Goal: Transaction & Acquisition: Purchase product/service

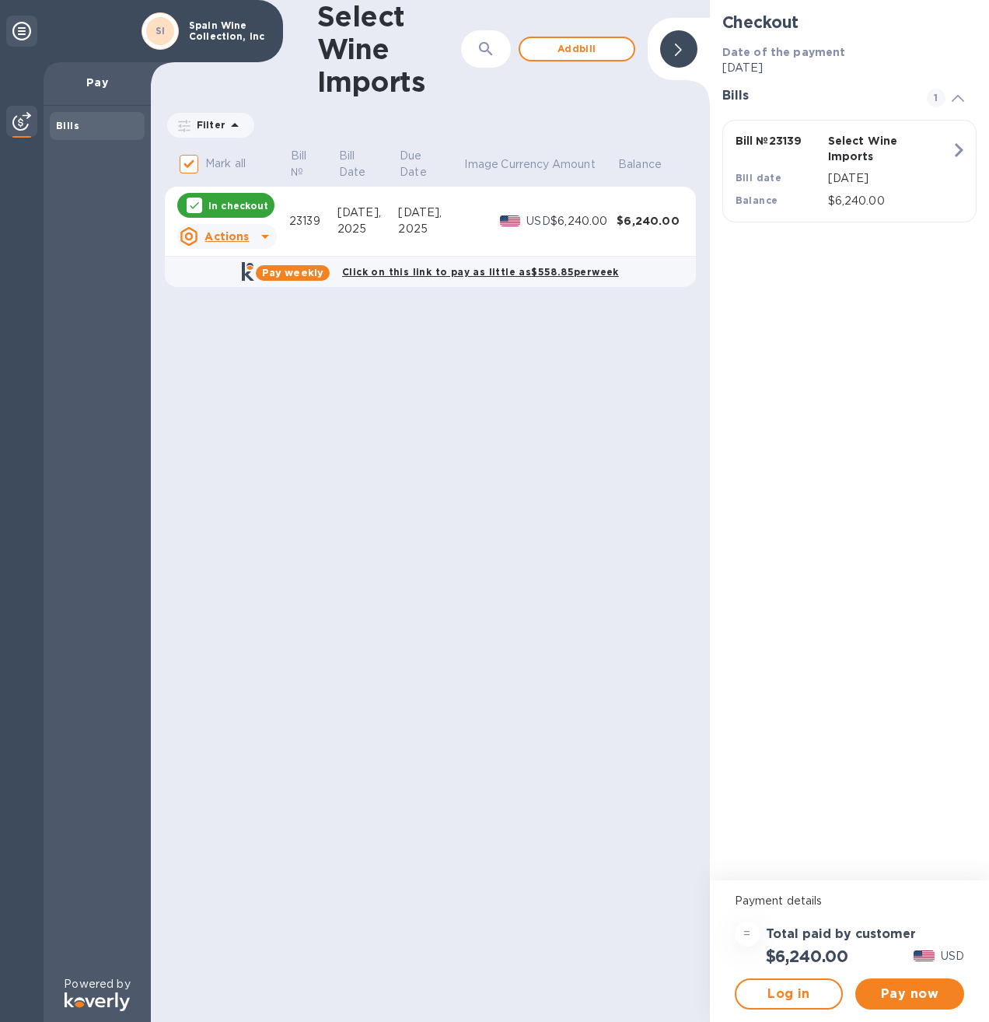
click at [211, 204] on p "In checkout" at bounding box center [238, 205] width 60 height 13
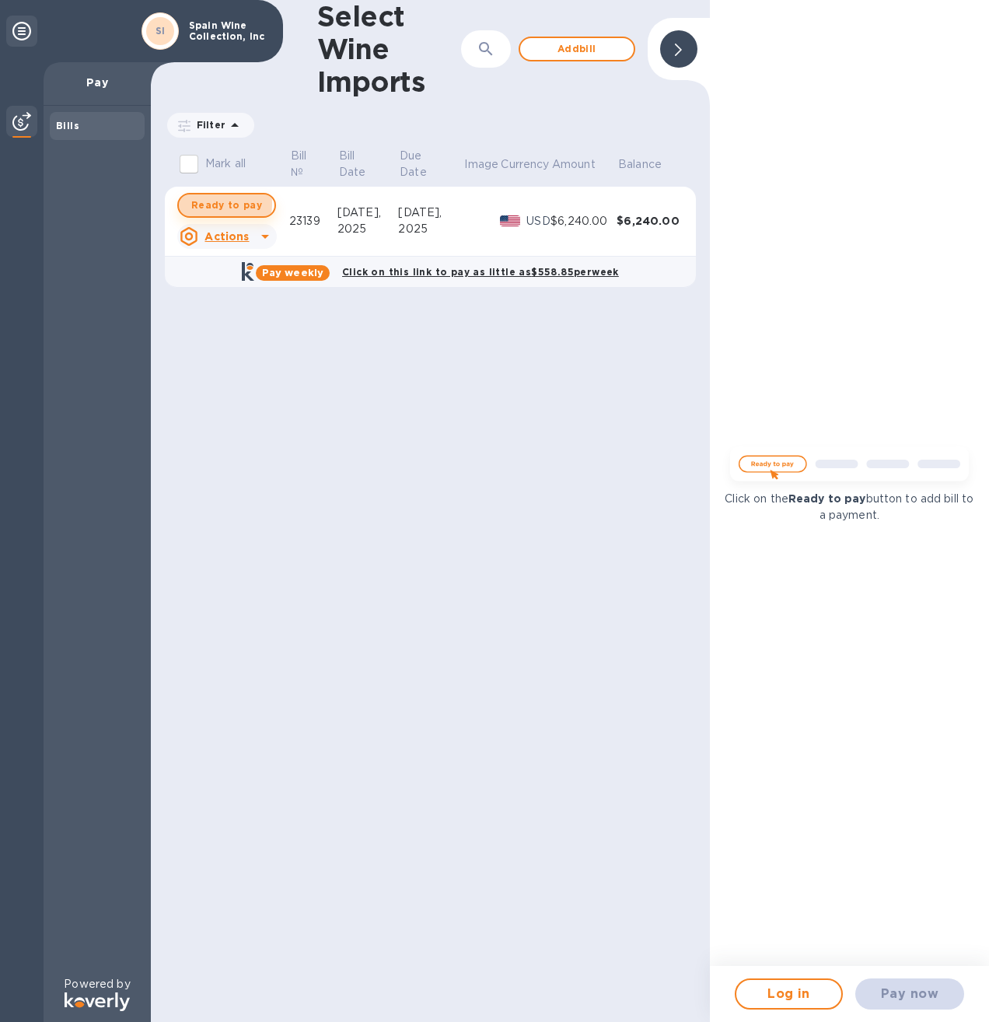
click at [211, 204] on span "Ready to pay" at bounding box center [226, 205] width 71 height 19
checkbox input "true"
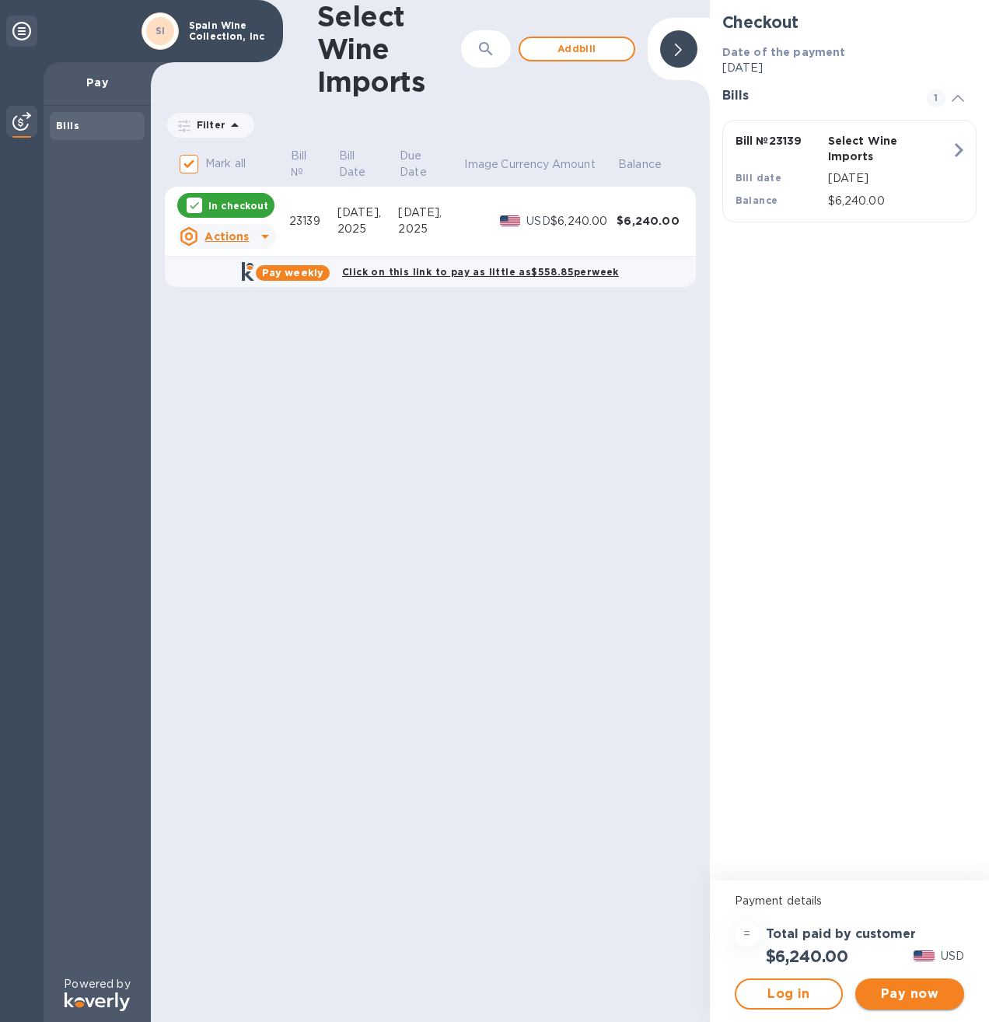
click at [891, 988] on span "Pay now" at bounding box center [910, 993] width 84 height 19
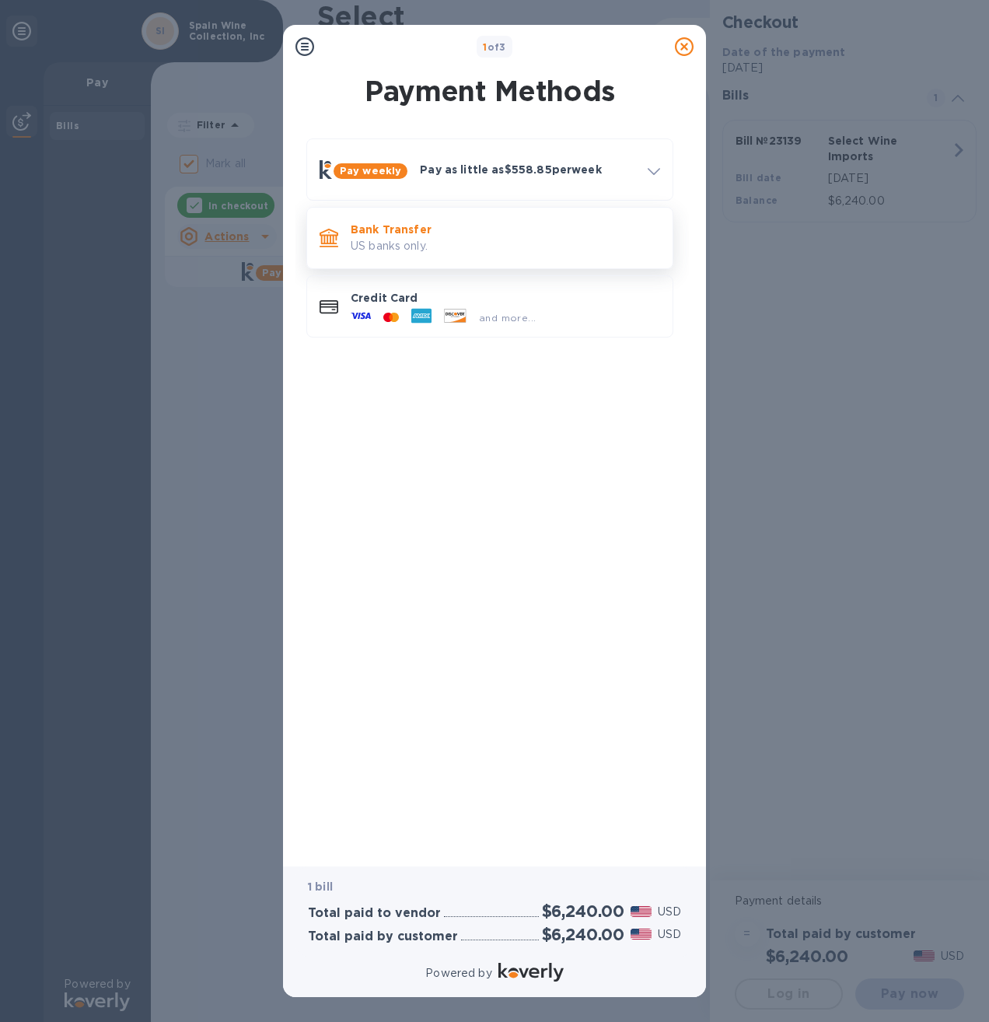
click at [414, 239] on p "US banks only." at bounding box center [505, 246] width 309 height 16
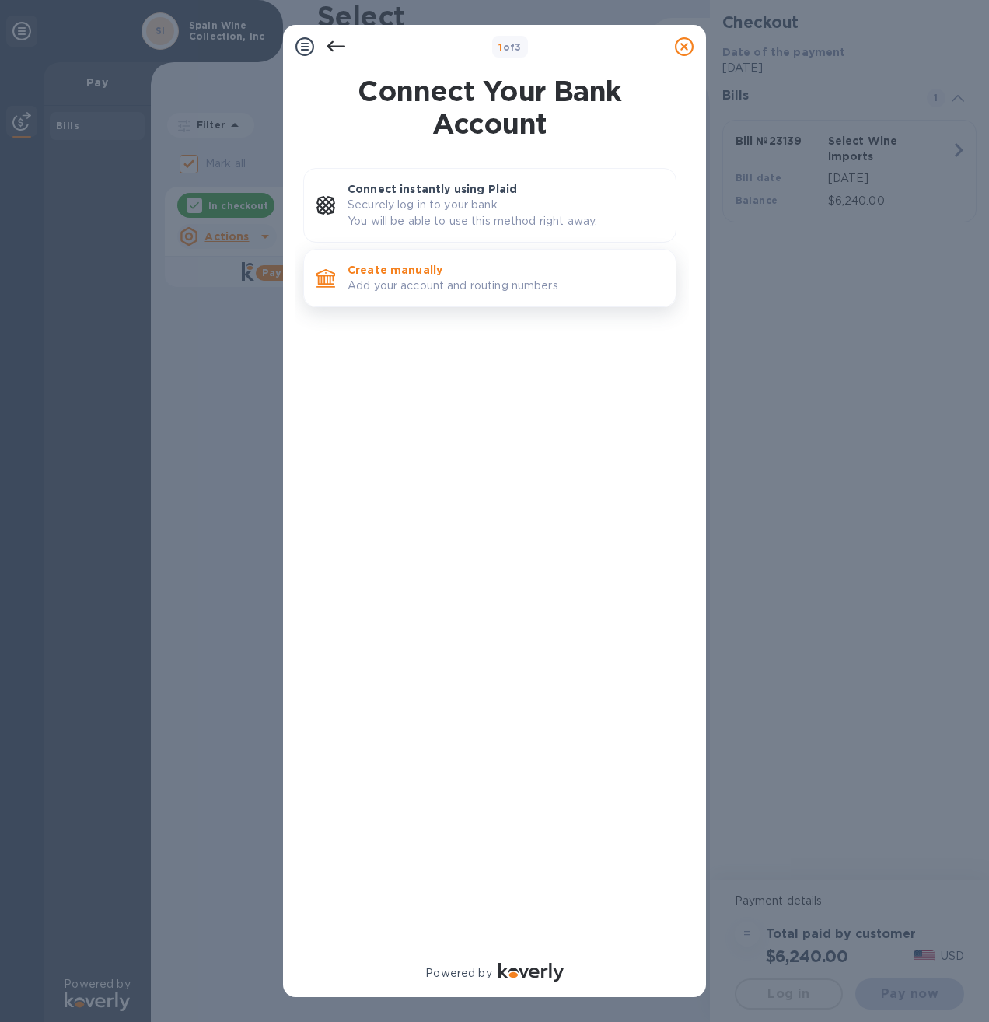
click at [400, 275] on p "Create manually" at bounding box center [506, 270] width 316 height 16
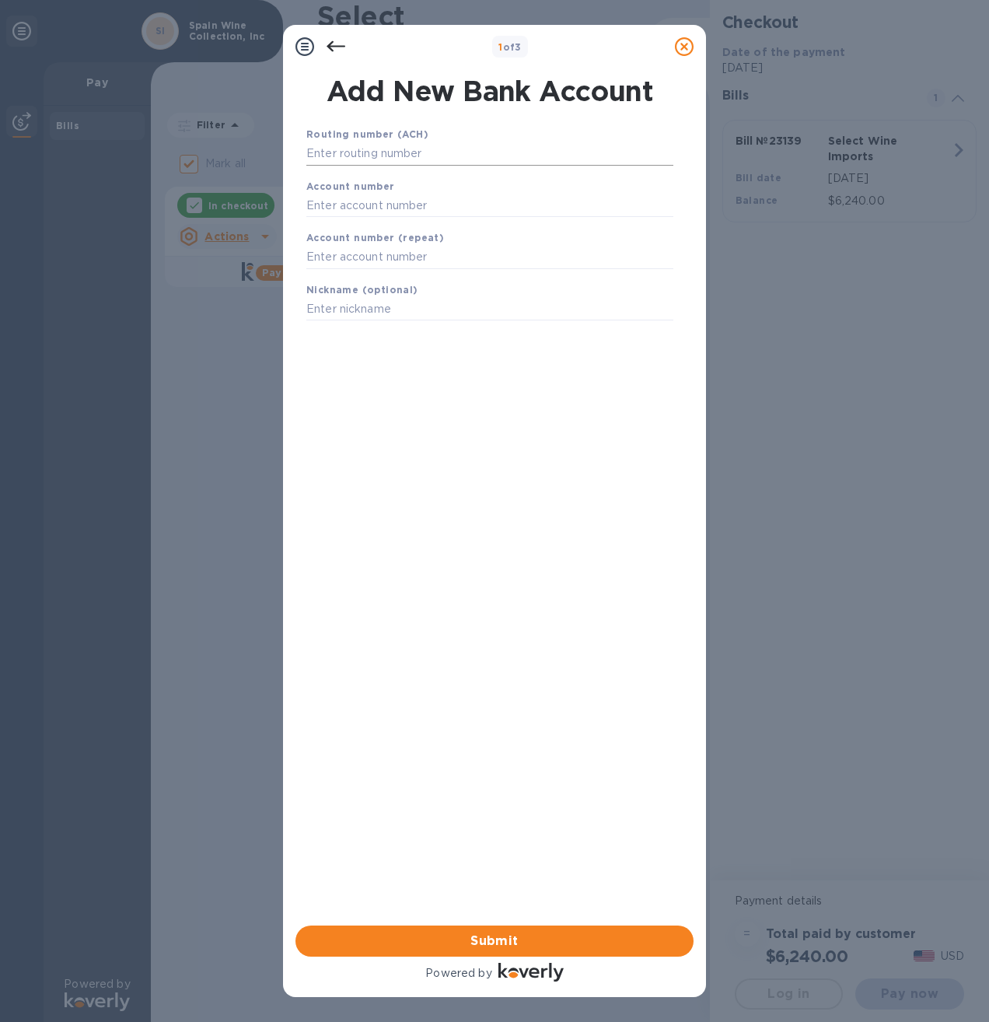
click at [381, 152] on input "text" at bounding box center [489, 153] width 367 height 23
type input "231372691"
click at [366, 232] on input "text" at bounding box center [489, 224] width 367 height 23
type input "7678076878"
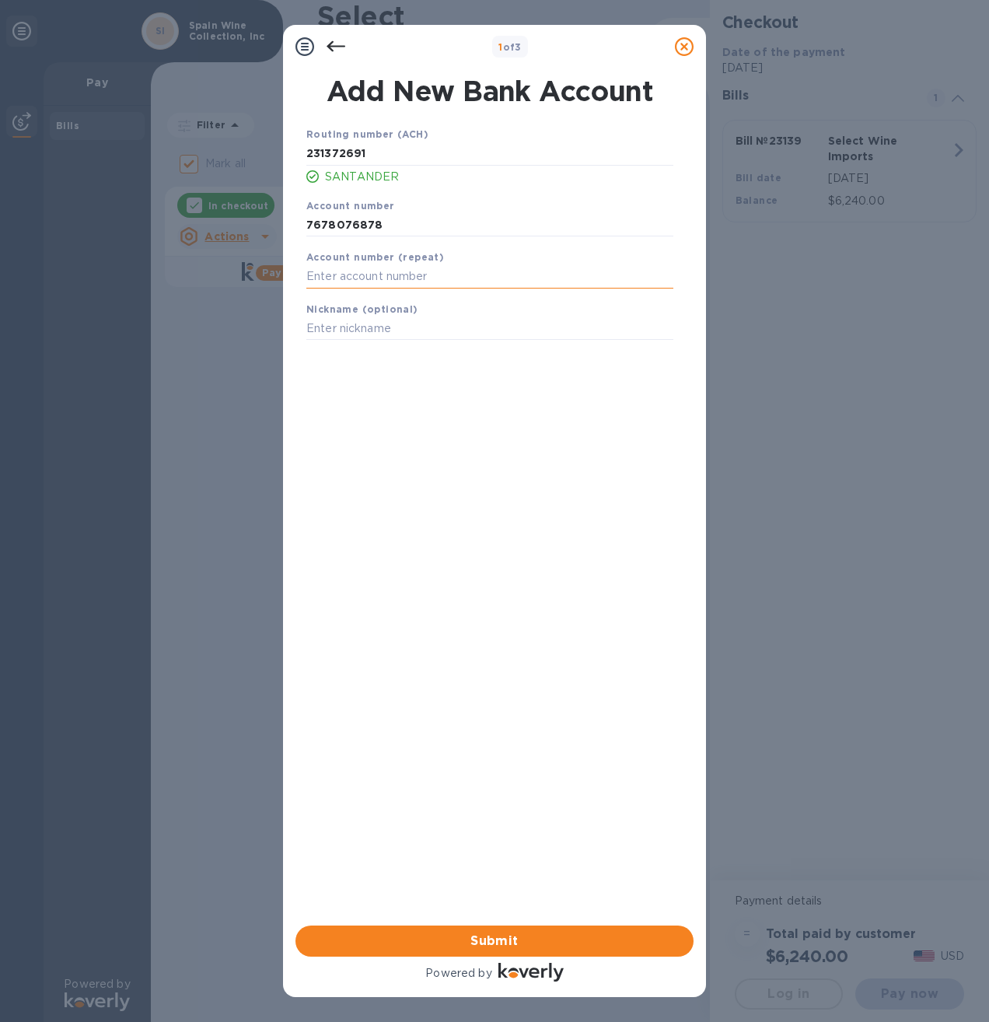
click at [392, 271] on input "text" at bounding box center [489, 276] width 367 height 23
type input "7678076878"
click at [421, 324] on input "text" at bounding box center [489, 328] width 367 height 23
type input "Spain Wine Collection, Inc."
click at [464, 944] on span "Submit" at bounding box center [494, 940] width 373 height 19
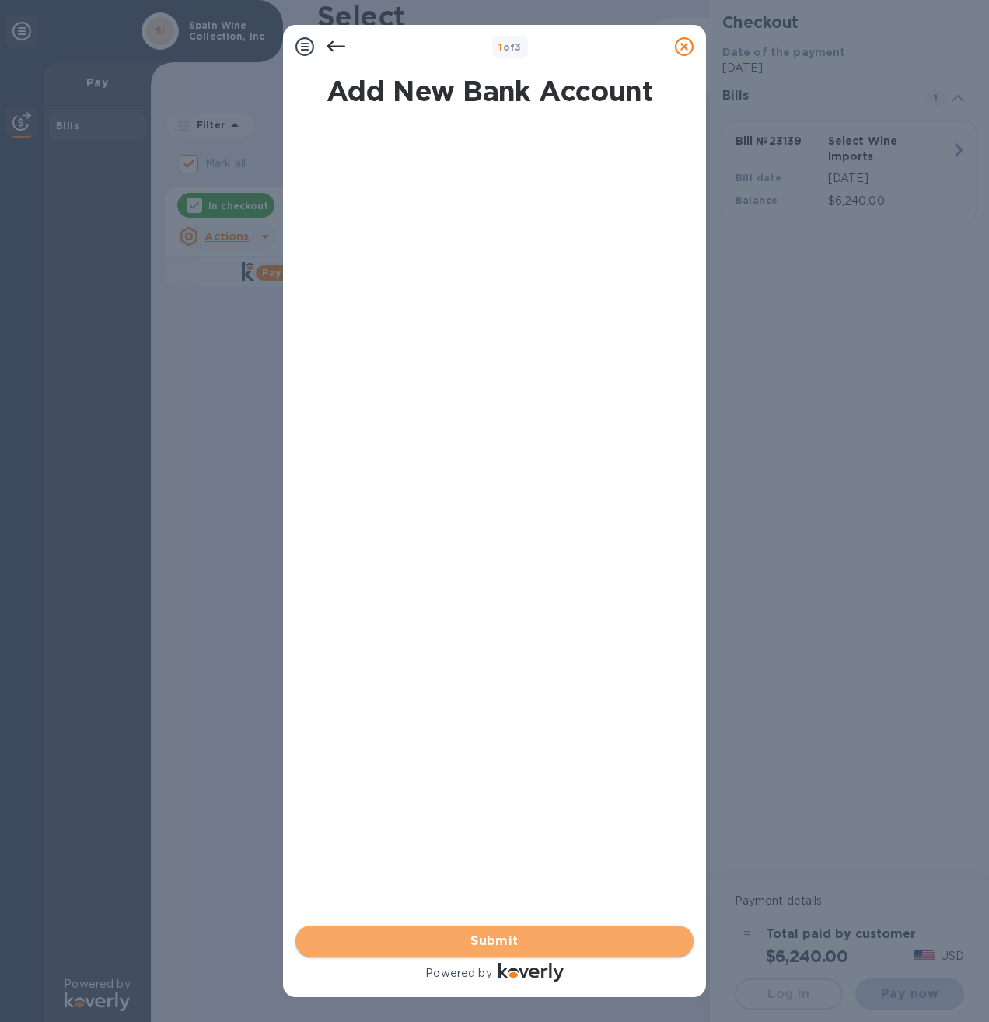
click at [476, 934] on span "Submit" at bounding box center [494, 940] width 373 height 19
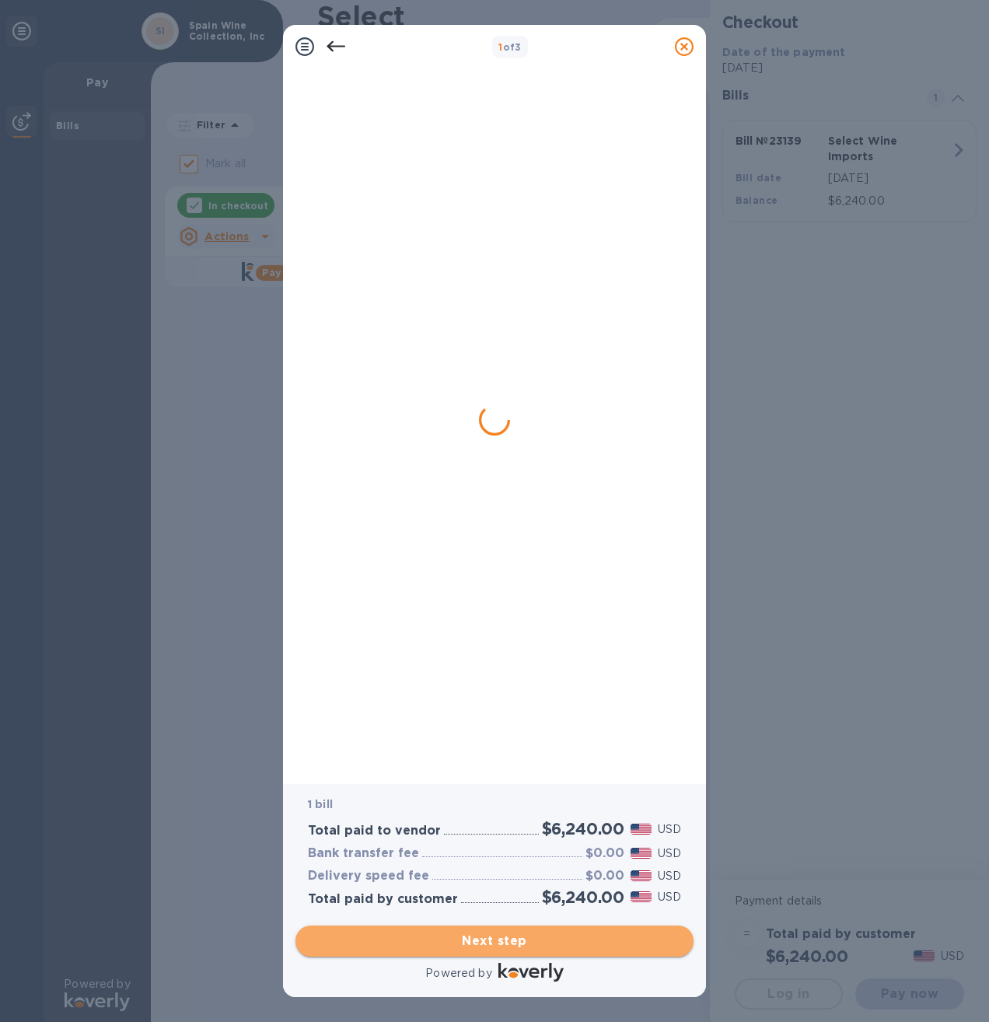
click at [519, 939] on span "Next step" at bounding box center [494, 940] width 373 height 19
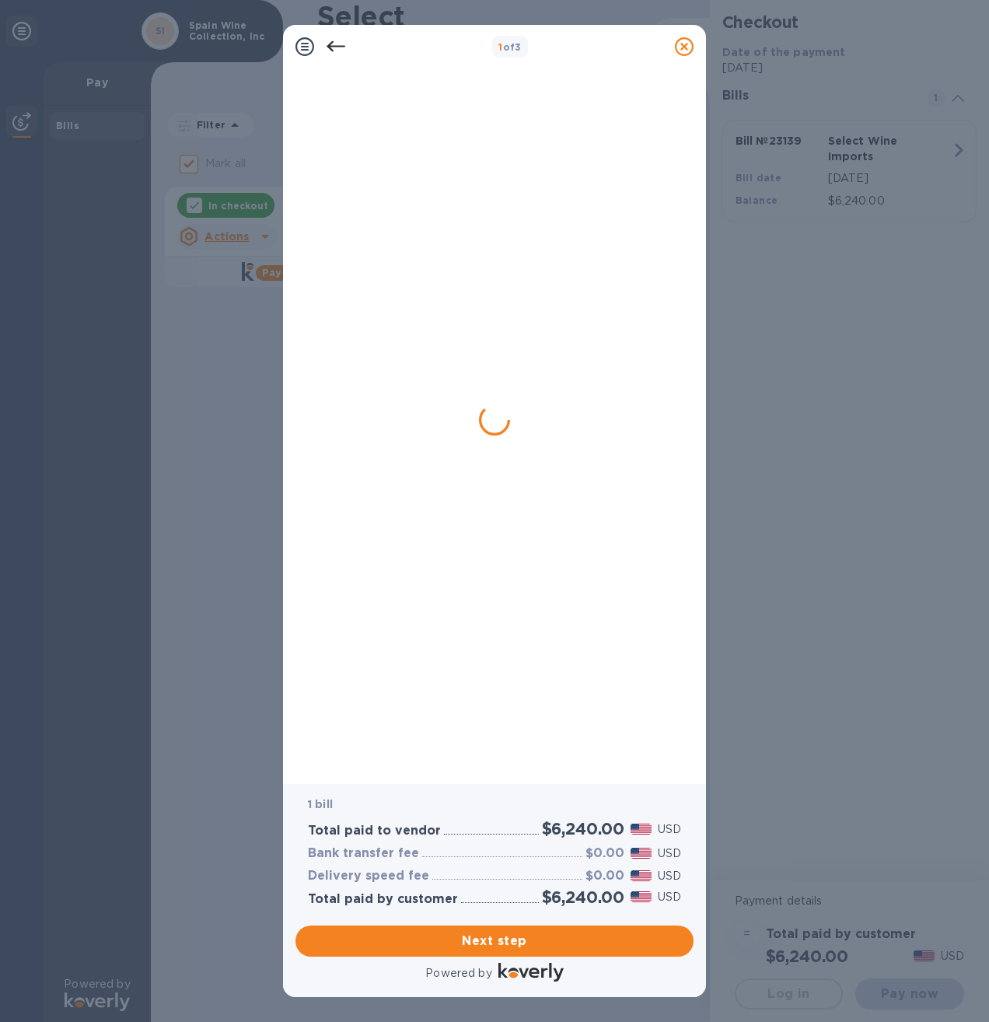
click at [333, 45] on icon at bounding box center [336, 46] width 19 height 11
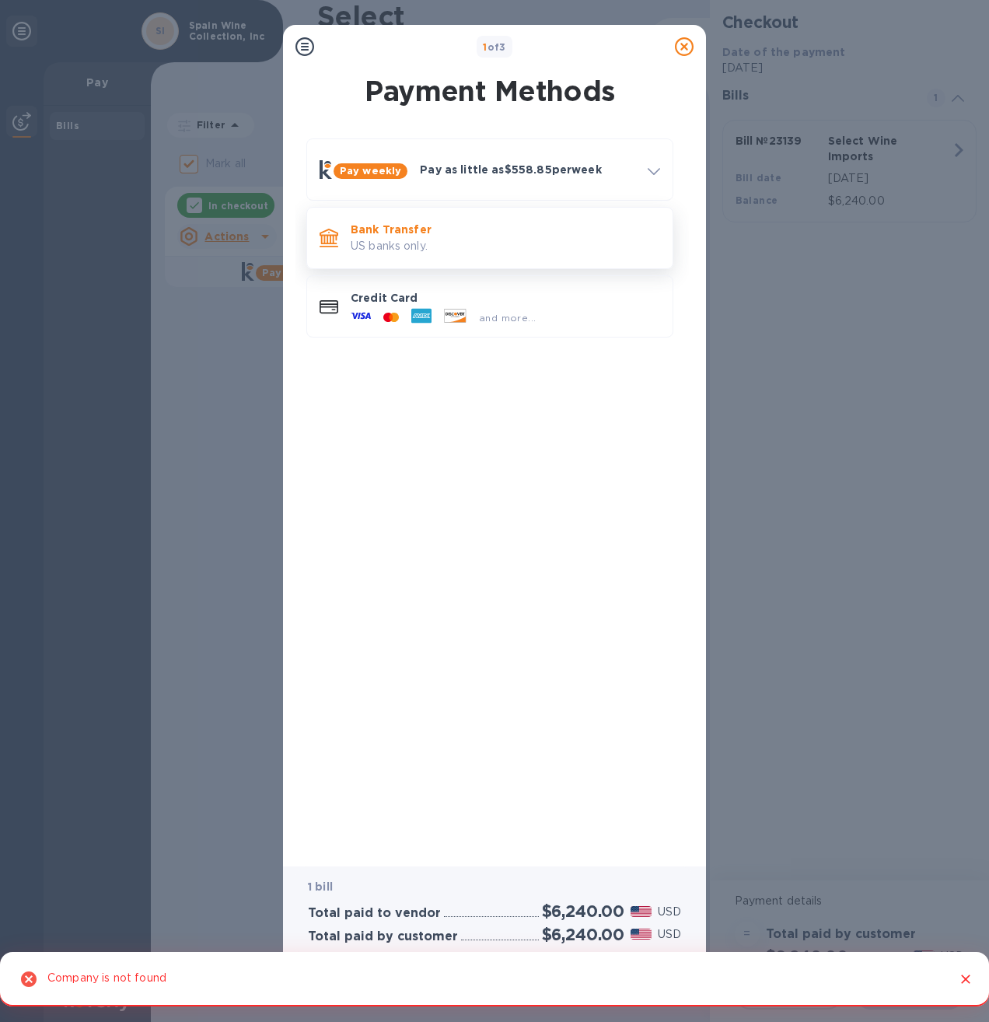
click at [372, 230] on p "Bank Transfer" at bounding box center [505, 230] width 309 height 16
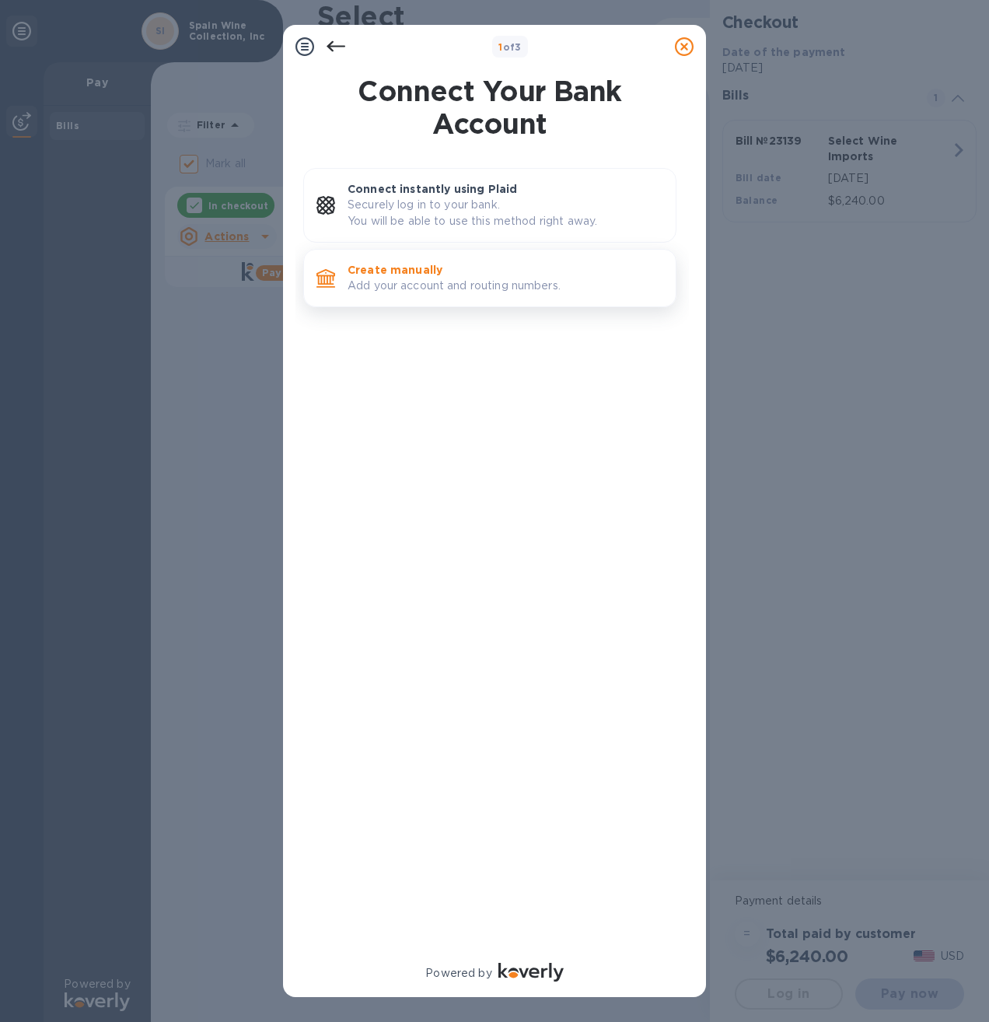
click at [414, 281] on p "Add your account and routing numbers." at bounding box center [506, 286] width 316 height 16
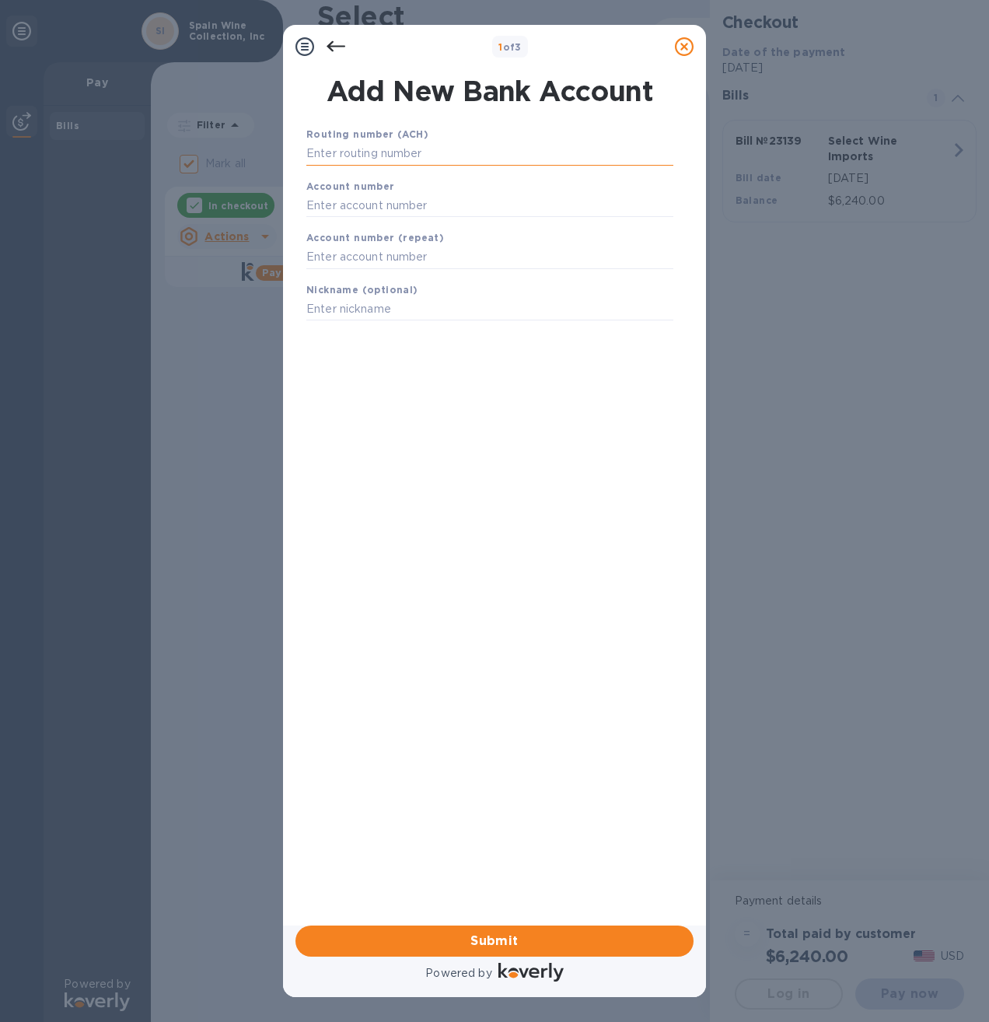
click at [388, 146] on input "text" at bounding box center [489, 153] width 367 height 23
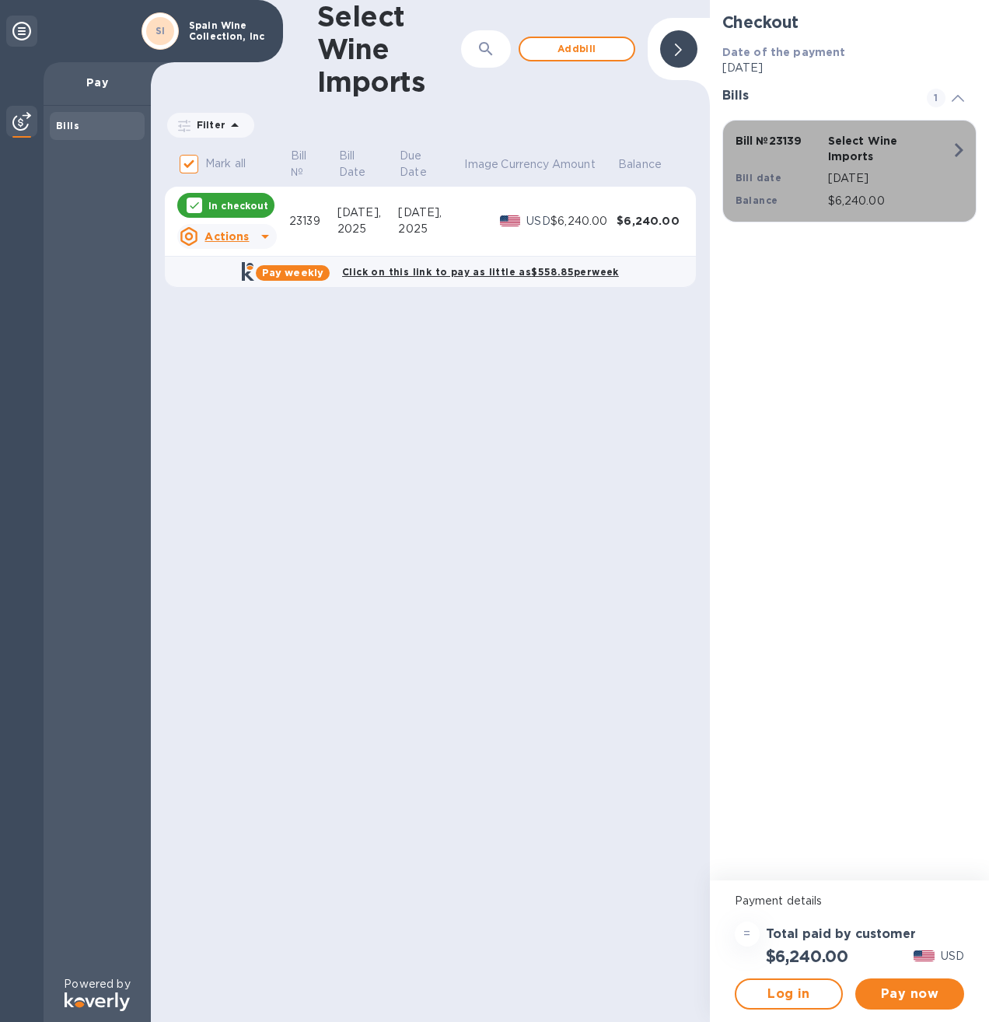
click at [816, 172] on div "Bill date" at bounding box center [778, 178] width 93 height 23
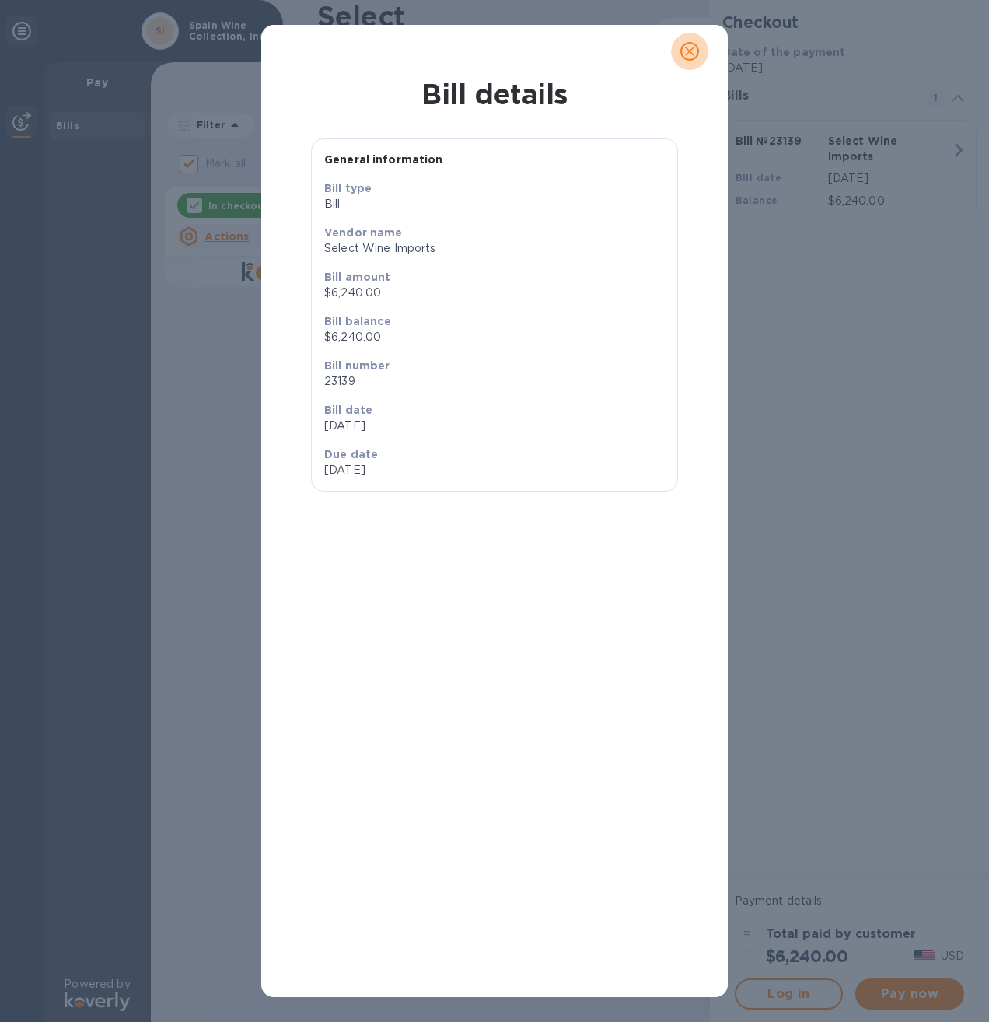
click at [694, 49] on icon "close" at bounding box center [690, 52] width 16 height 16
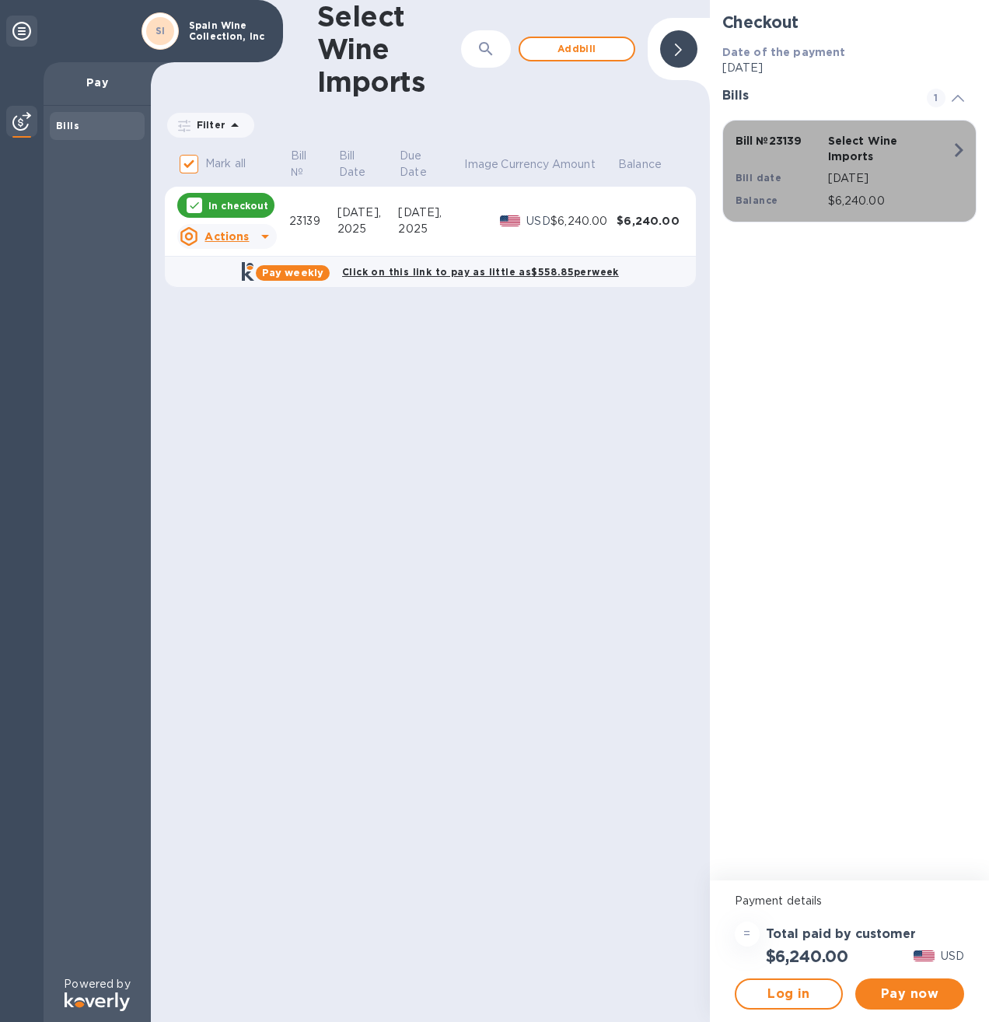
click at [953, 149] on icon "button" at bounding box center [959, 150] width 28 height 28
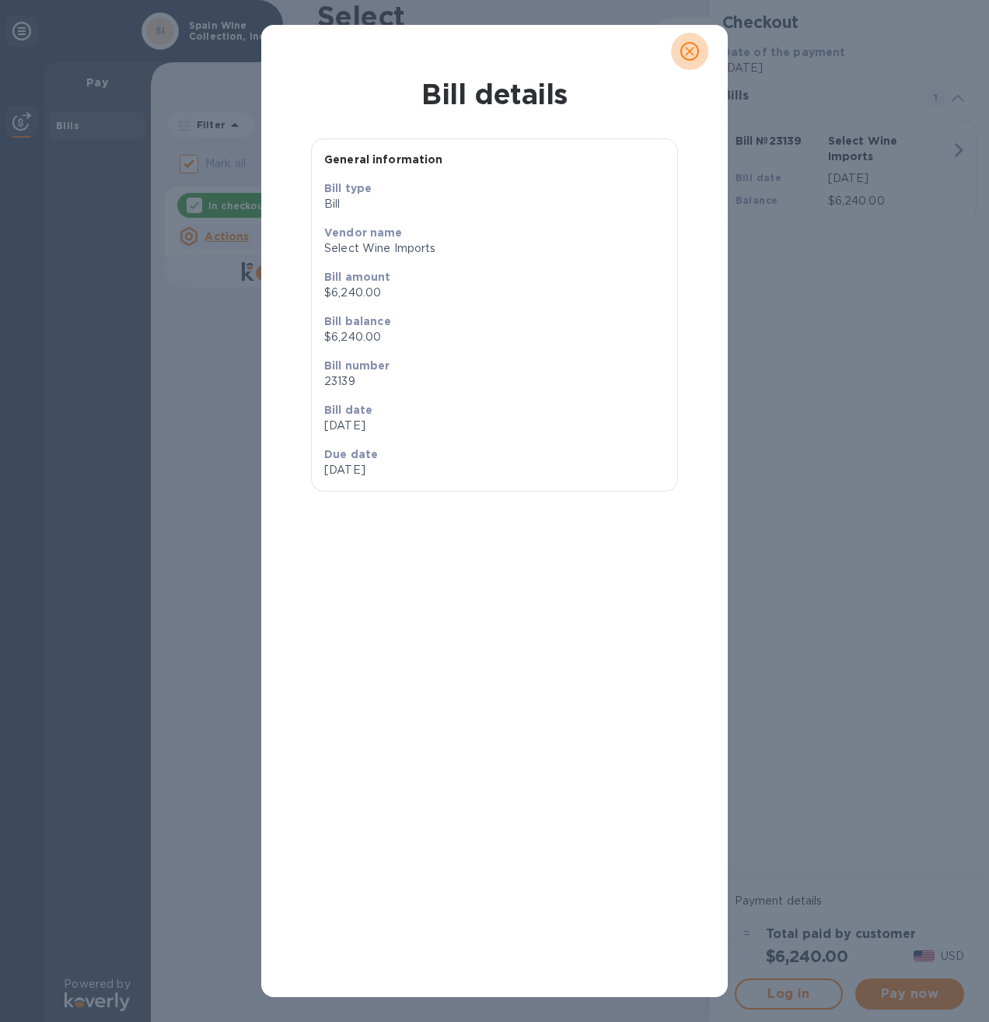
click at [695, 51] on icon "close" at bounding box center [690, 52] width 16 height 16
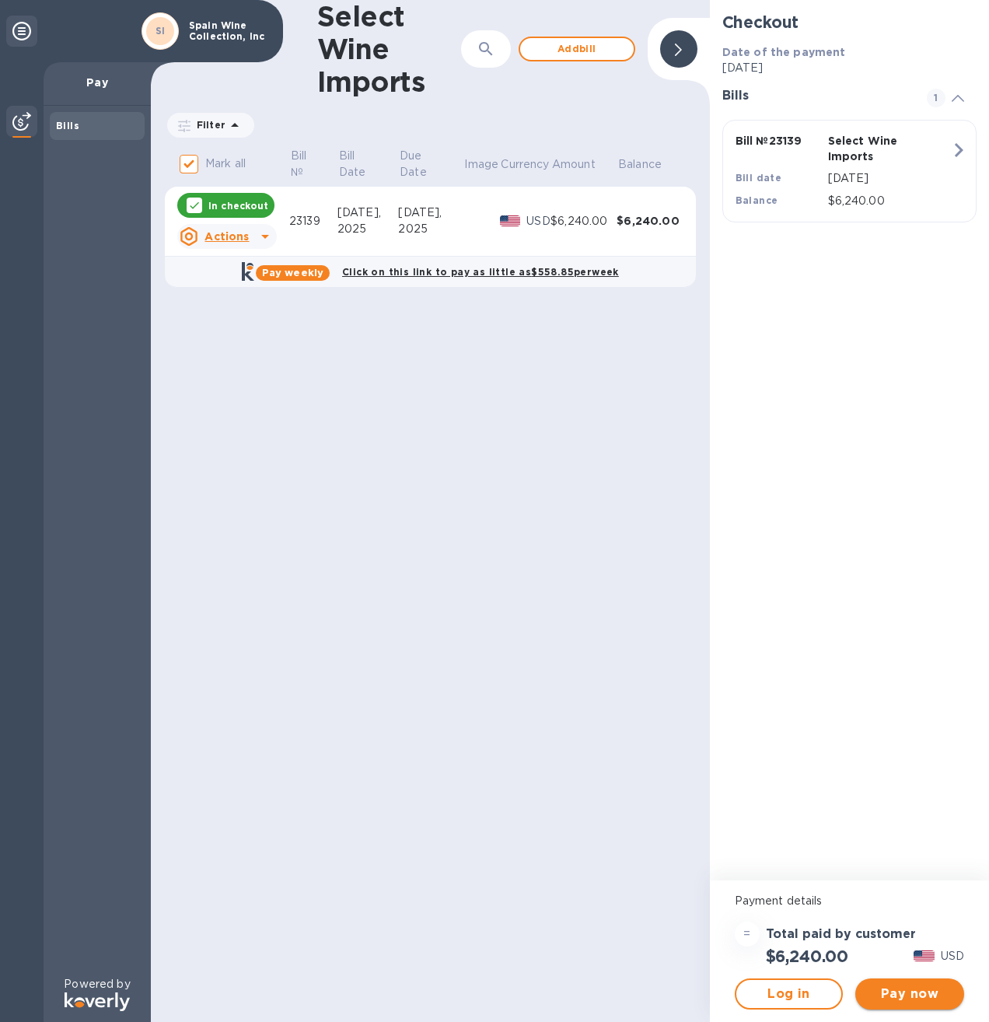
click at [893, 990] on span "Pay now" at bounding box center [910, 993] width 84 height 19
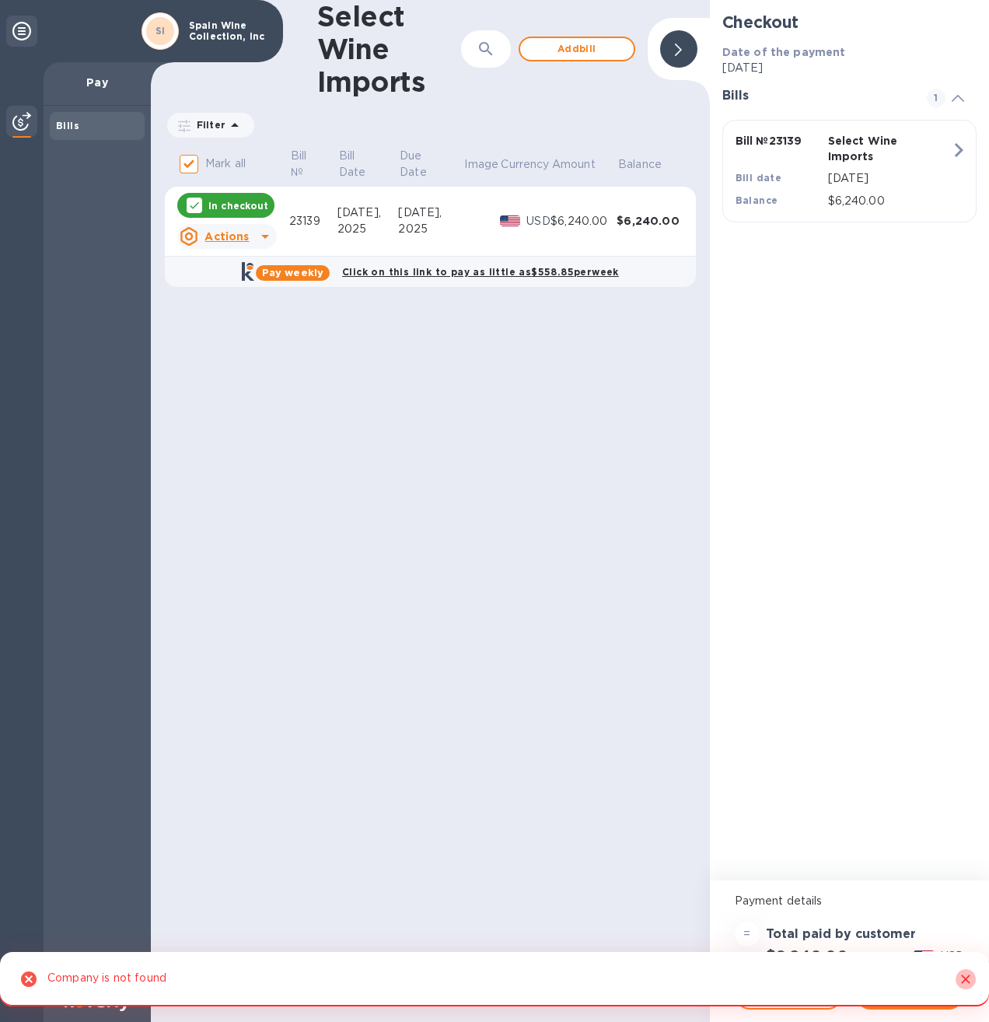
click at [966, 979] on icon "Close" at bounding box center [965, 978] width 9 height 9
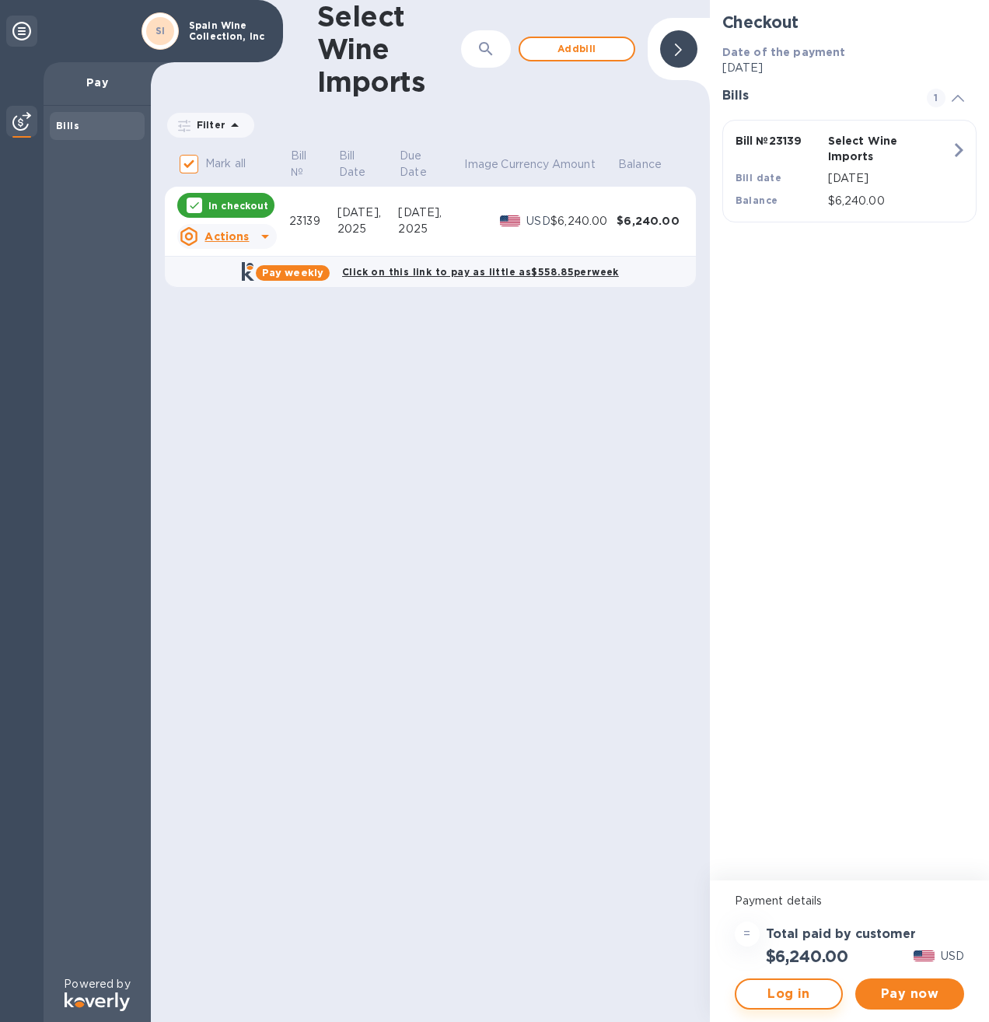
click at [784, 994] on span "Log in" at bounding box center [789, 993] width 81 height 19
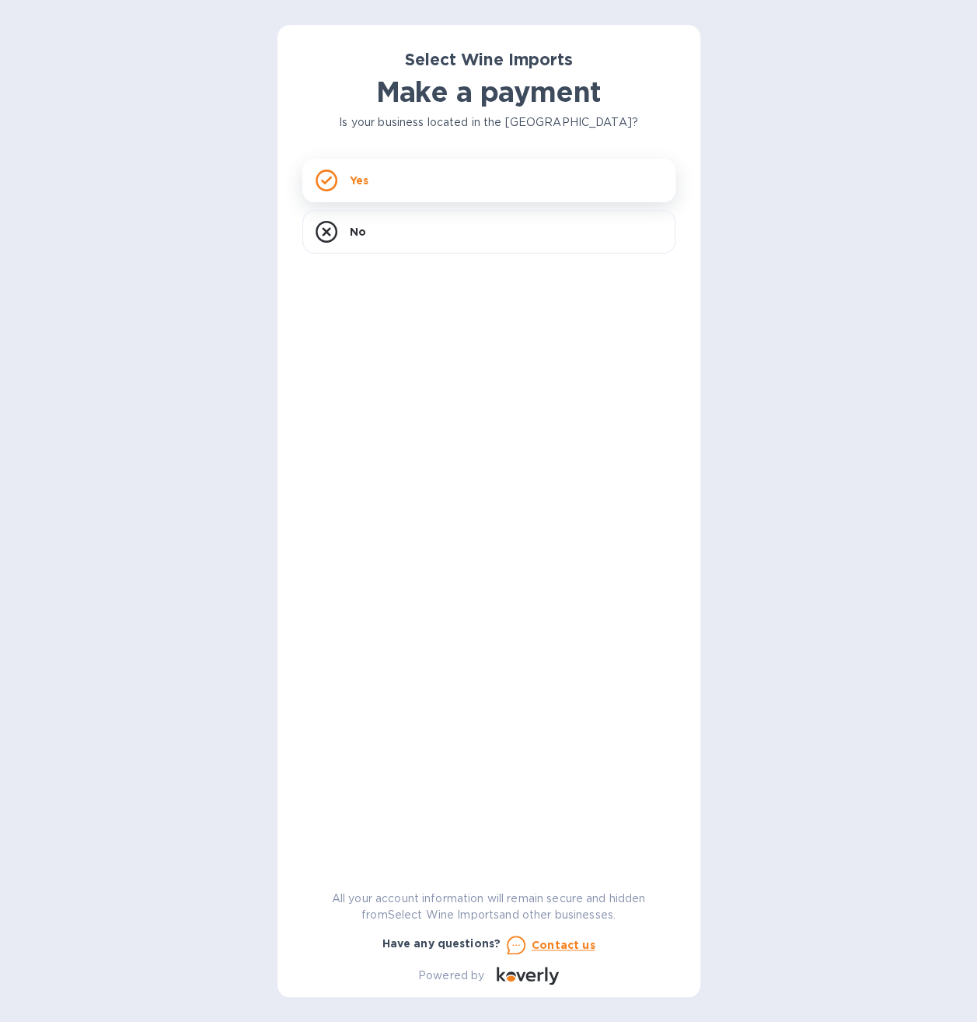
click at [375, 174] on div "Yes" at bounding box center [488, 181] width 373 height 44
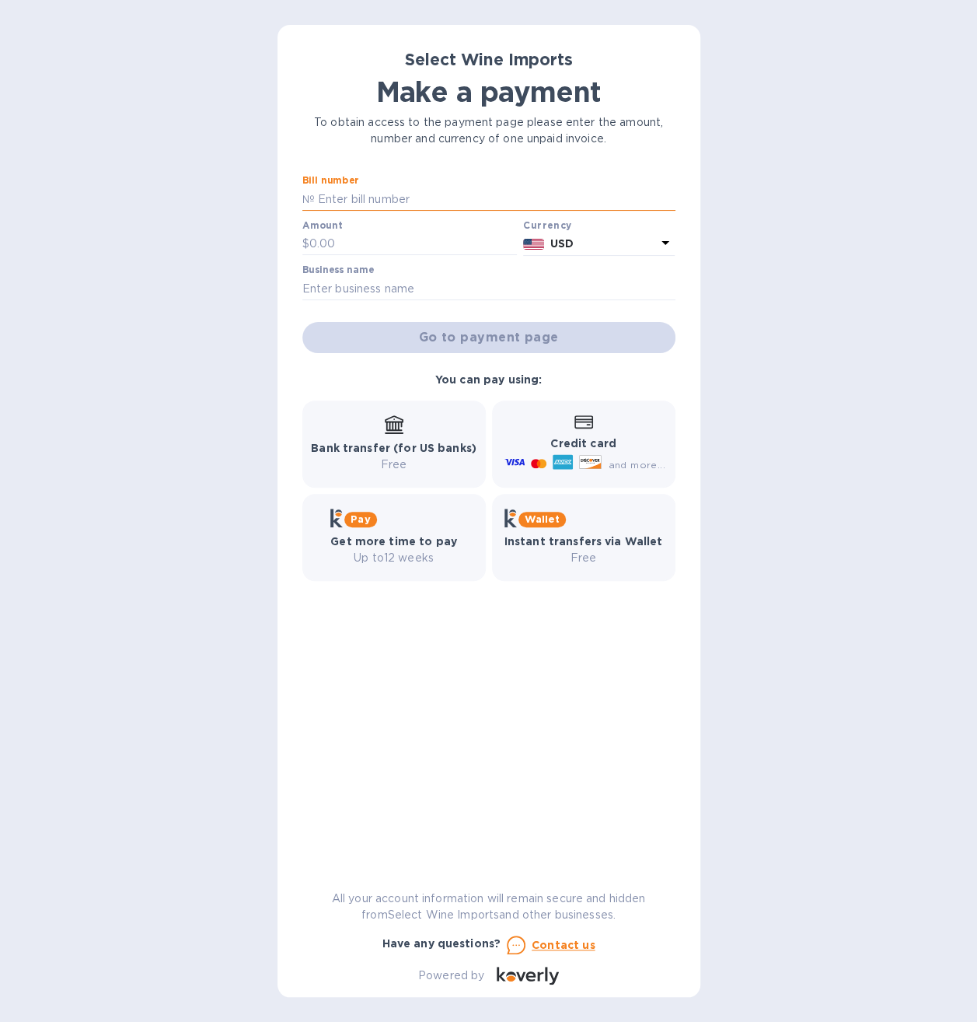
click at [358, 197] on input "text" at bounding box center [495, 198] width 361 height 23
type input "23139"
click at [341, 239] on input "text" at bounding box center [413, 243] width 208 height 23
type input "6,240.00"
click at [323, 280] on input "text" at bounding box center [488, 288] width 373 height 23
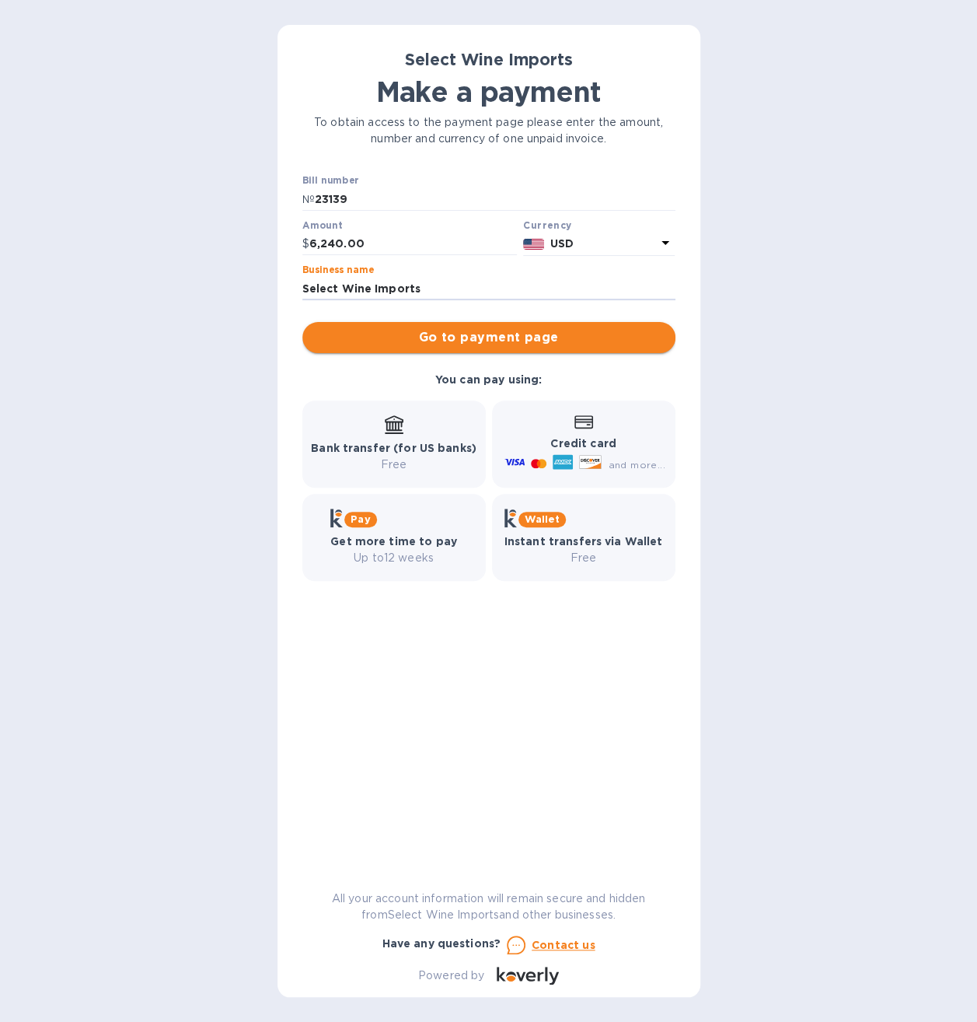
type input "Select Wine Imports"
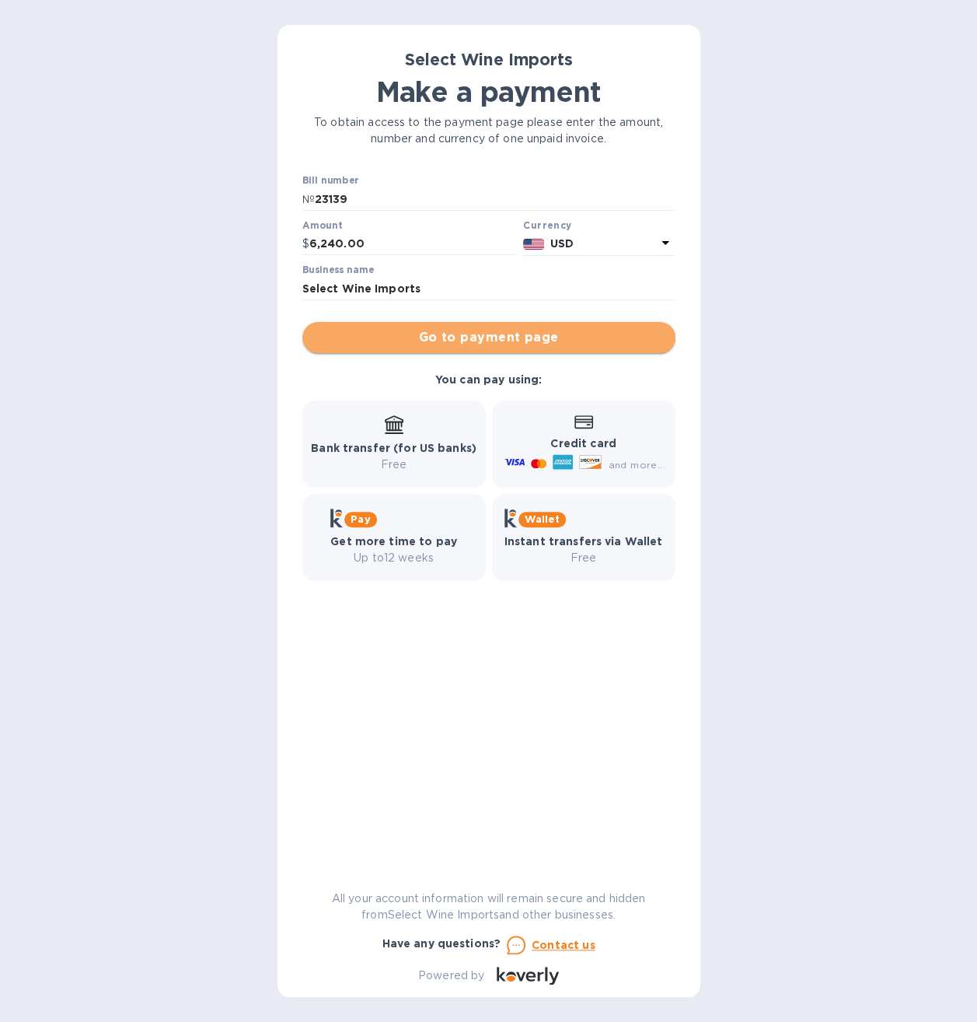
click at [494, 344] on span "Go to payment page" at bounding box center [489, 337] width 348 height 19
